Goal: Navigation & Orientation: Find specific page/section

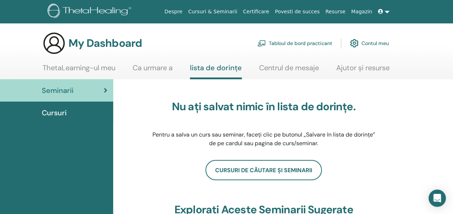
click at [373, 42] on link "Contul meu" at bounding box center [369, 43] width 39 height 16
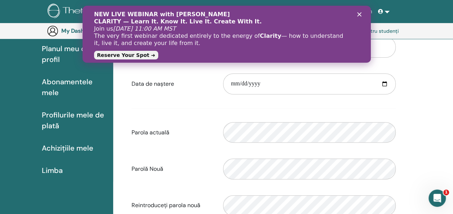
click at [359, 12] on icon "Close" at bounding box center [359, 14] width 4 height 4
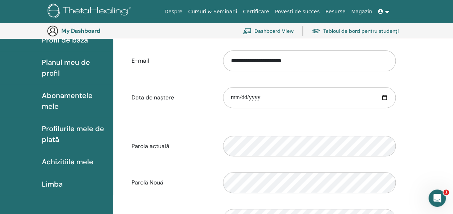
scroll to position [124, 0]
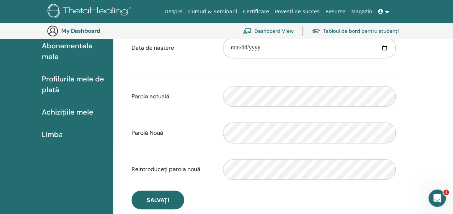
click at [425, 114] on div "**********" at bounding box center [283, 127] width 340 height 341
click at [437, 201] on icon "Open Intercom Messenger" at bounding box center [436, 197] width 12 height 12
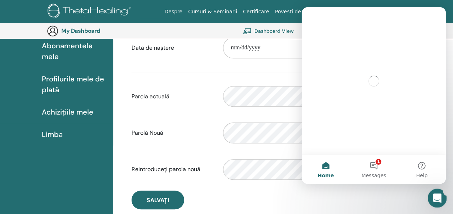
scroll to position [0, 0]
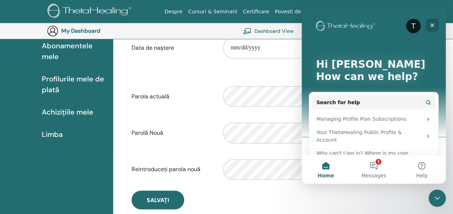
click at [432, 23] on icon "Close" at bounding box center [432, 25] width 6 height 6
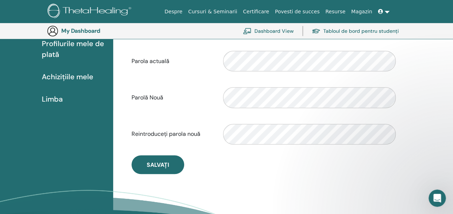
scroll to position [160, 0]
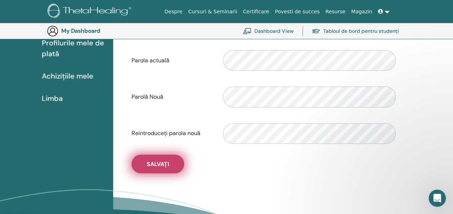
click at [152, 165] on span "Salvați" at bounding box center [158, 164] width 22 height 8
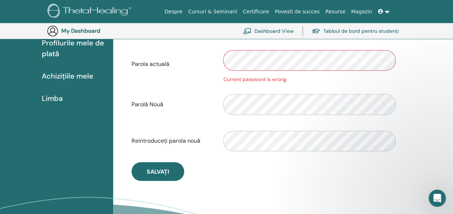
click at [199, 62] on div "Parola actuală Current password is wrong" at bounding box center [263, 64] width 275 height 38
click at [419, 124] on div "**********" at bounding box center [283, 95] width 340 height 348
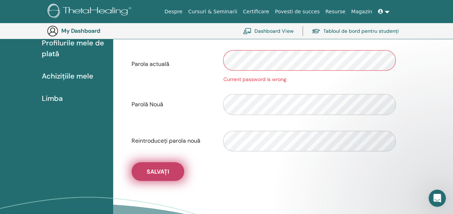
click at [153, 171] on span "Salvați" at bounding box center [158, 172] width 22 height 8
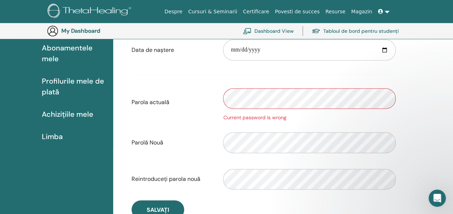
scroll to position [88, 0]
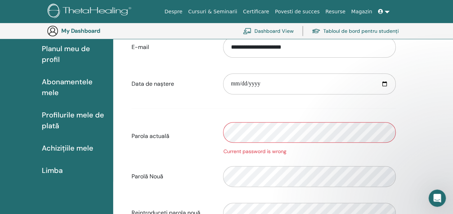
click at [114, 11] on img at bounding box center [91, 12] width 86 height 16
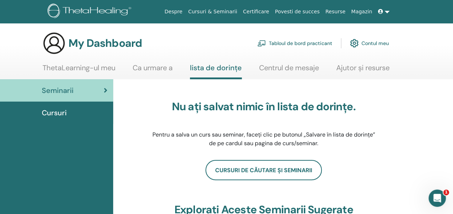
click at [372, 42] on link "Contul meu" at bounding box center [369, 43] width 39 height 16
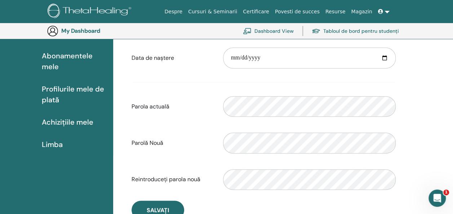
scroll to position [124, 0]
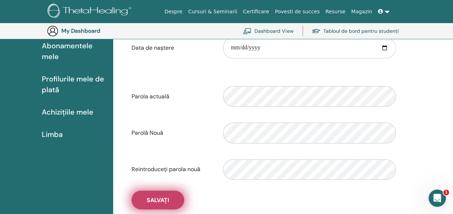
drag, startPoint x: 166, startPoint y: 198, endPoint x: 170, endPoint y: 197, distance: 4.7
click at [166, 198] on span "Salvați" at bounding box center [158, 200] width 22 height 8
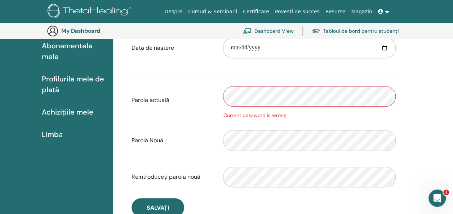
click at [167, 103] on div "Parola actuală Current password is wrong" at bounding box center [263, 100] width 275 height 38
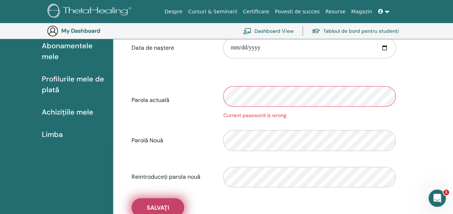
click at [168, 207] on span "Salvați" at bounding box center [158, 208] width 22 height 8
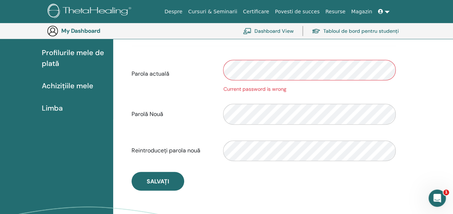
scroll to position [160, 0]
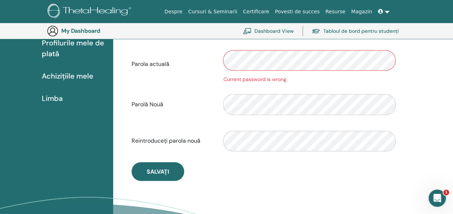
click at [288, 182] on div "**********" at bounding box center [264, 55] width 292 height 269
click at [192, 105] on div "Parolă Nouă" at bounding box center [263, 104] width 275 height 31
click at [195, 143] on div "Reintroduceți parola nouă" at bounding box center [263, 141] width 275 height 31
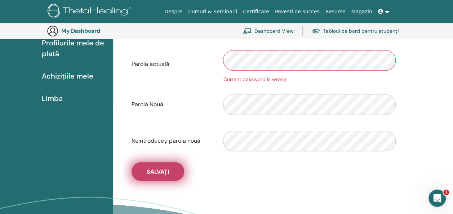
click at [164, 171] on span "Salvați" at bounding box center [158, 172] width 22 height 8
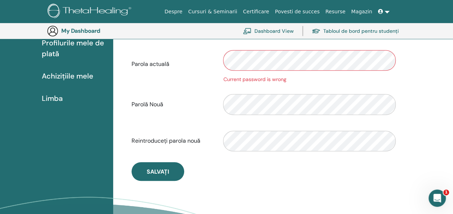
click at [177, 62] on div "Parola actuală Current password is wrong" at bounding box center [263, 64] width 275 height 38
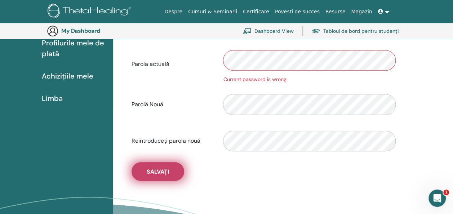
click at [165, 169] on span "Salvați" at bounding box center [158, 172] width 22 height 8
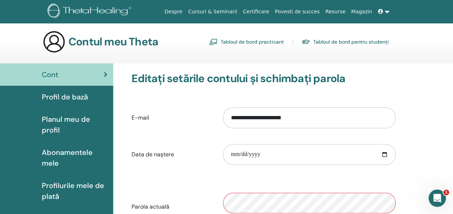
scroll to position [0, 0]
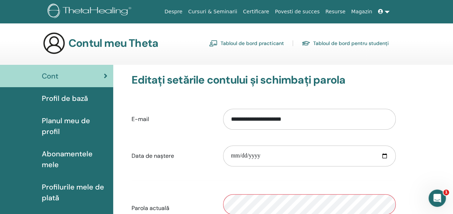
click at [344, 41] on link "Tabloul de bord pentru studenți" at bounding box center [345, 43] width 87 height 12
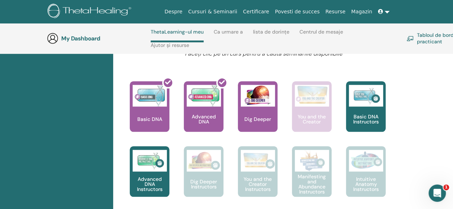
scroll to position [283, 0]
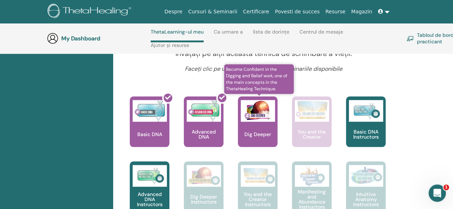
click at [260, 134] on p "Dig Deeper" at bounding box center [258, 134] width 32 height 5
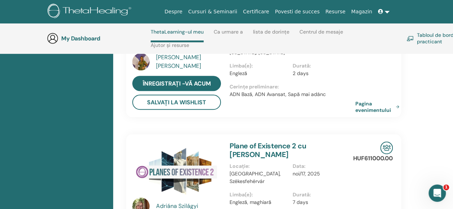
scroll to position [211, 0]
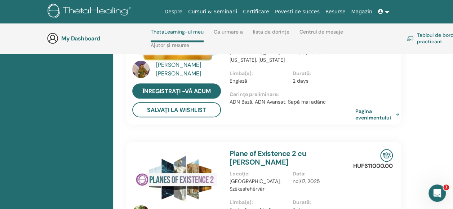
click at [428, 35] on link "Tabloul de bord practicant" at bounding box center [439, 38] width 64 height 16
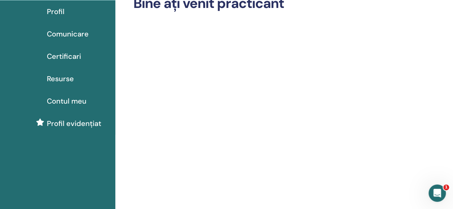
scroll to position [36, 0]
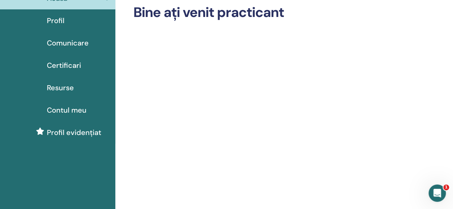
click at [72, 110] on span "Contul meu" at bounding box center [67, 110] width 40 height 11
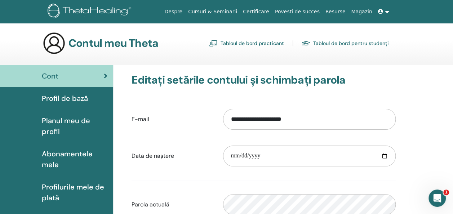
click at [338, 43] on link "Tabloul de bord pentru studenți" at bounding box center [345, 43] width 87 height 12
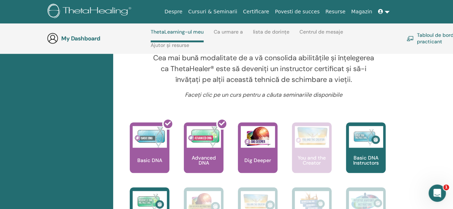
scroll to position [247, 0]
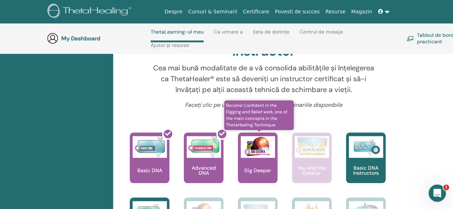
click at [256, 173] on p "Dig Deeper" at bounding box center [258, 170] width 32 height 5
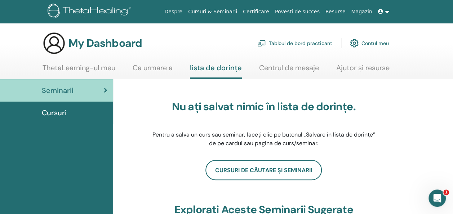
click at [232, 10] on link "Cursuri & Seminarii" at bounding box center [212, 11] width 55 height 13
click at [153, 67] on link "Ca urmare a" at bounding box center [153, 70] width 40 height 14
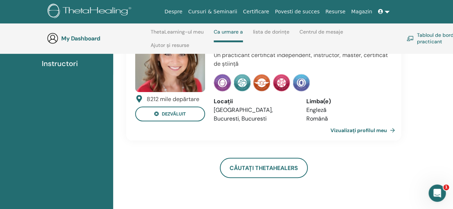
scroll to position [66, 0]
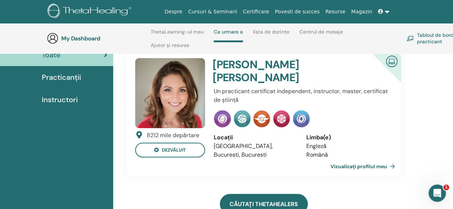
click at [250, 194] on link "Căutați ThetaHealers" at bounding box center [264, 204] width 88 height 20
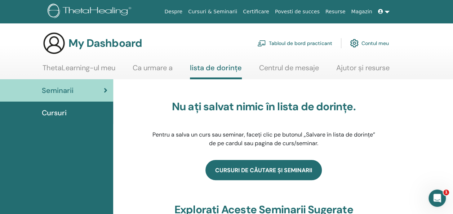
click at [251, 173] on link "Cursuri de căutare și seminarii" at bounding box center [263, 170] width 116 height 20
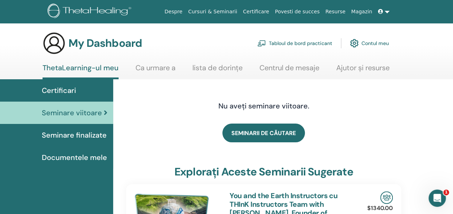
click at [70, 135] on span "Seminare finalizate" at bounding box center [74, 135] width 65 height 11
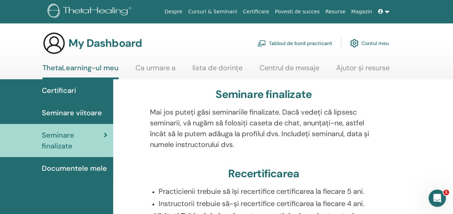
click at [154, 65] on link "Ca urmare a" at bounding box center [156, 70] width 40 height 14
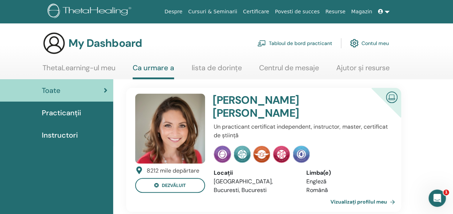
click at [219, 67] on link "lista de dorințe" at bounding box center [217, 70] width 50 height 14
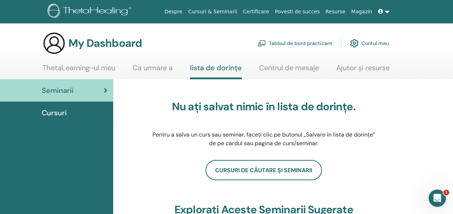
click at [229, 11] on link "Cursuri & Seminarii" at bounding box center [212, 11] width 55 height 13
